Goal: Information Seeking & Learning: Learn about a topic

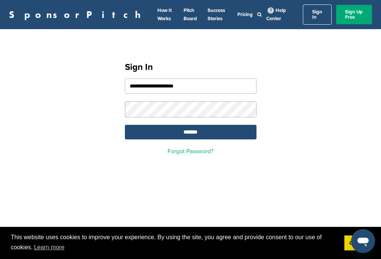
type input "**********"
click at [190, 128] on input "*******" at bounding box center [191, 132] width 132 height 15
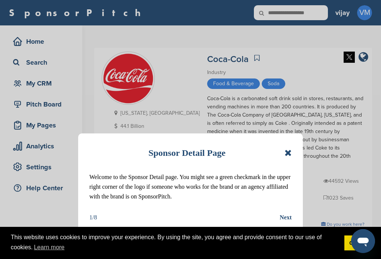
scroll to position [35, 0]
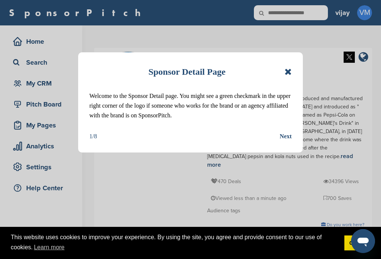
scroll to position [81, 0]
